Goal: Find specific page/section: Find specific page/section

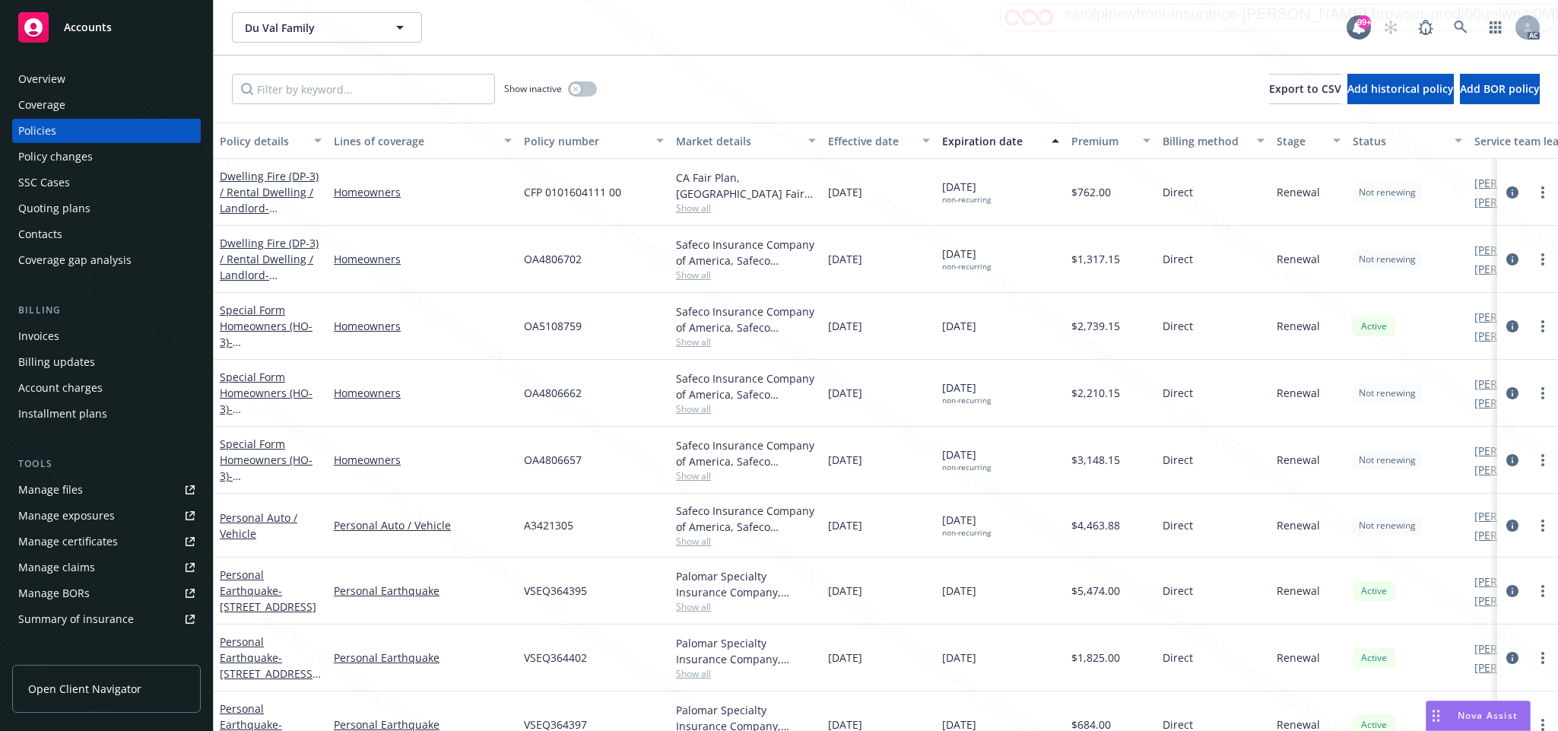
click at [913, 470] on div "[DATE]" at bounding box center [879, 460] width 114 height 67
click at [1456, 26] on icon at bounding box center [1460, 27] width 13 height 13
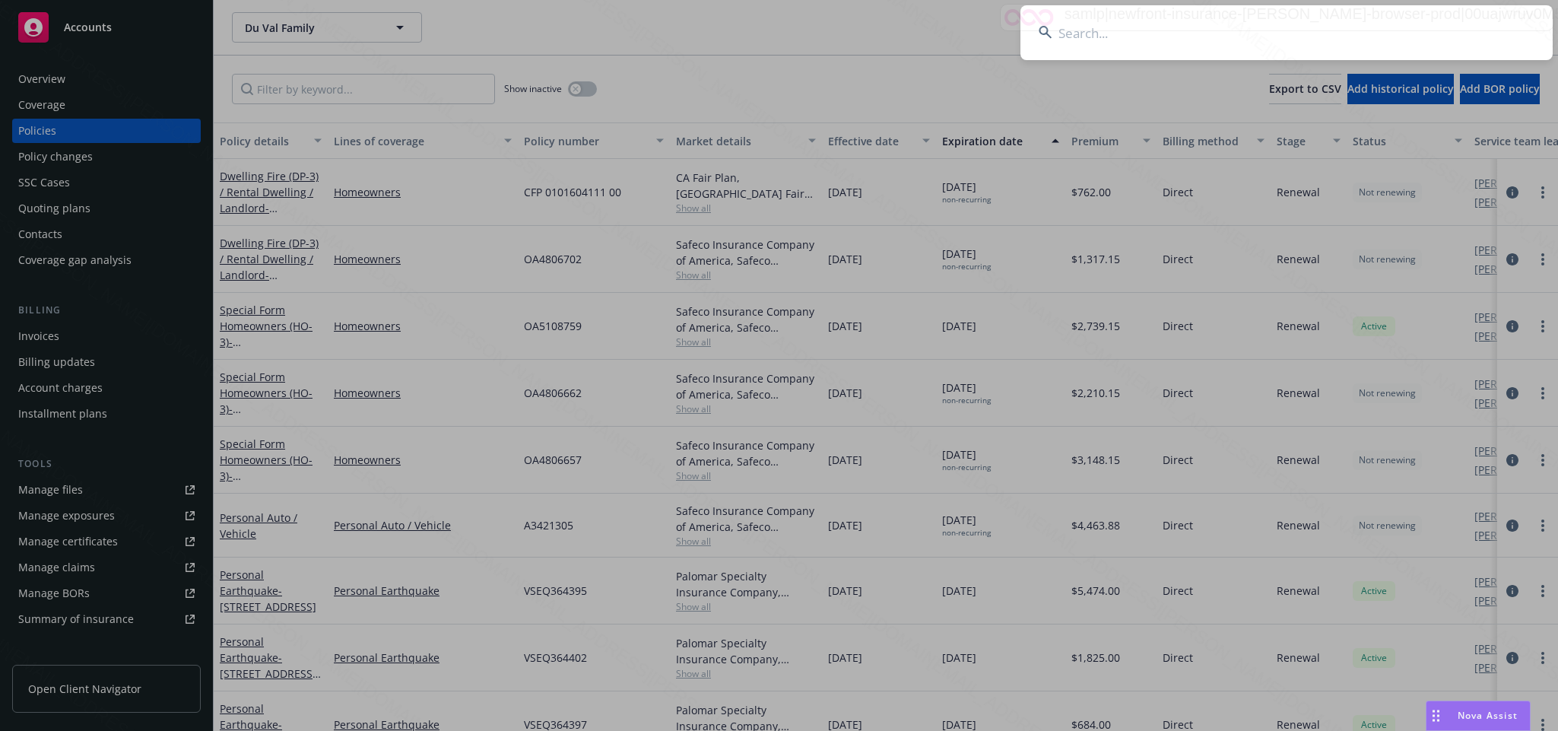
click at [1077, 27] on input at bounding box center [1287, 32] width 532 height 55
type input "3c4b13b9-c749-49ae-887f-d758f4212f01"
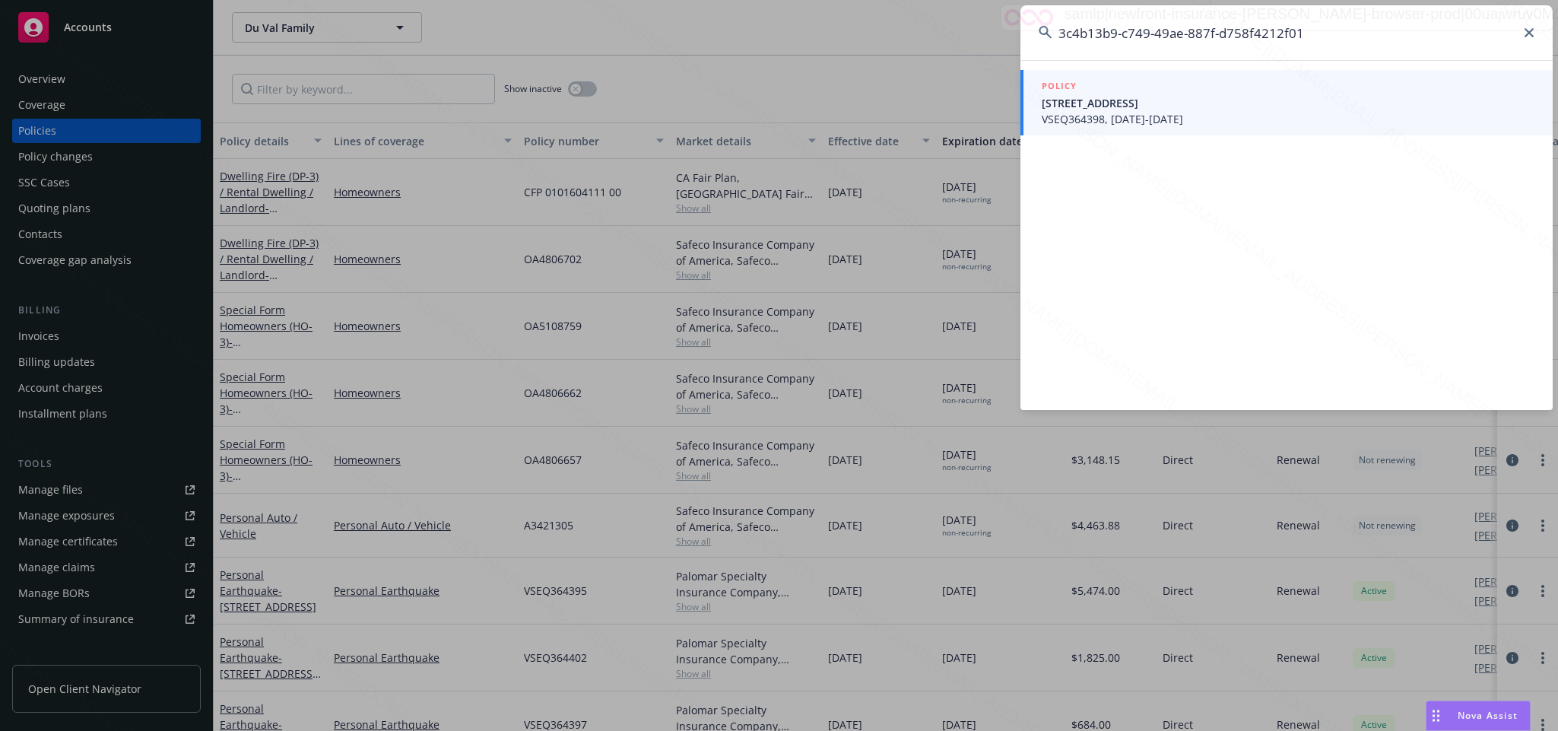
click at [1189, 113] on span "VSEQ364398, [DATE]-[DATE]" at bounding box center [1288, 119] width 493 height 16
